Goal: Use online tool/utility: Utilize a website feature to perform a specific function

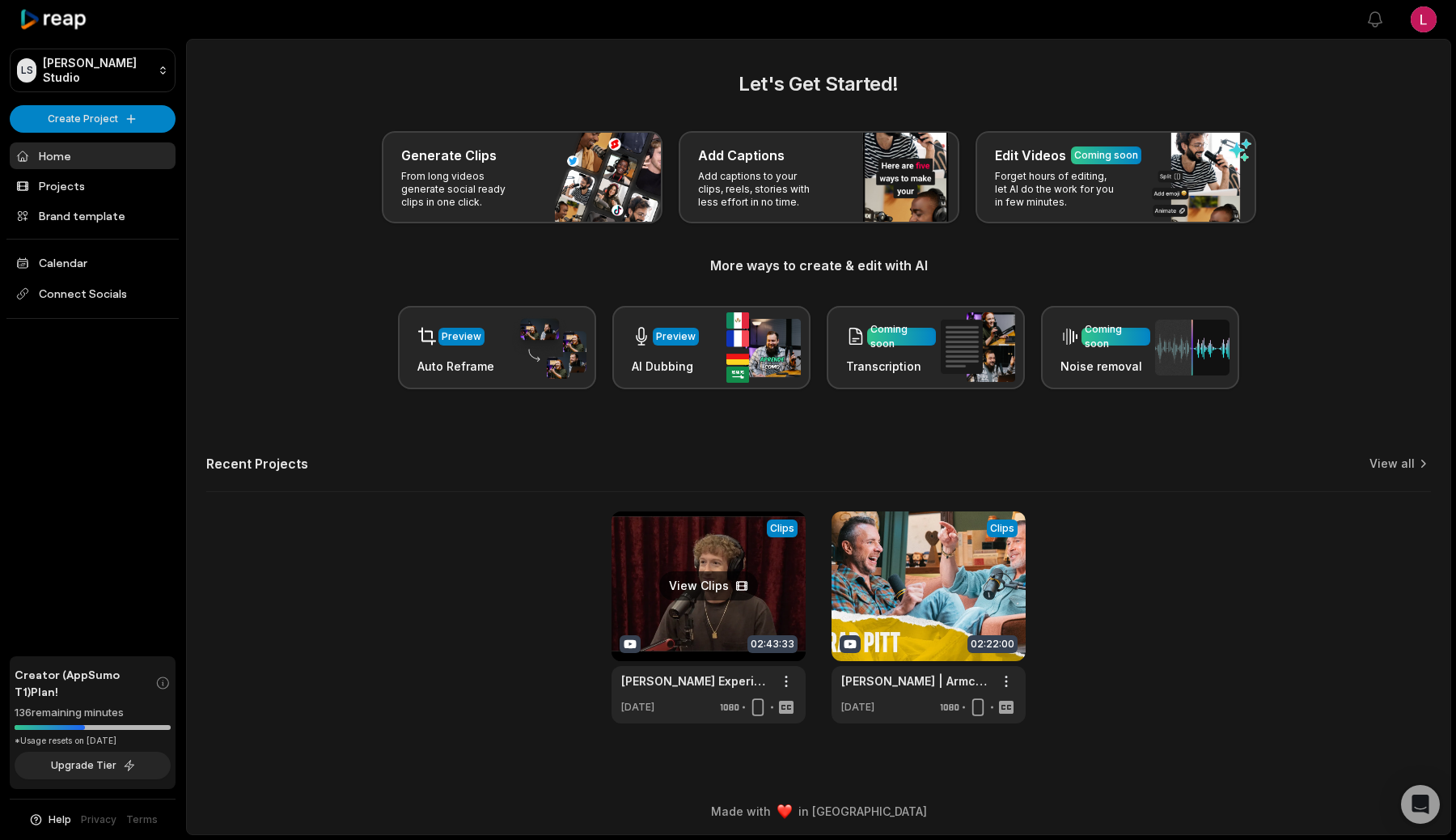
click at [688, 593] on link at bounding box center [709, 617] width 194 height 212
